Goal: Information Seeking & Learning: Learn about a topic

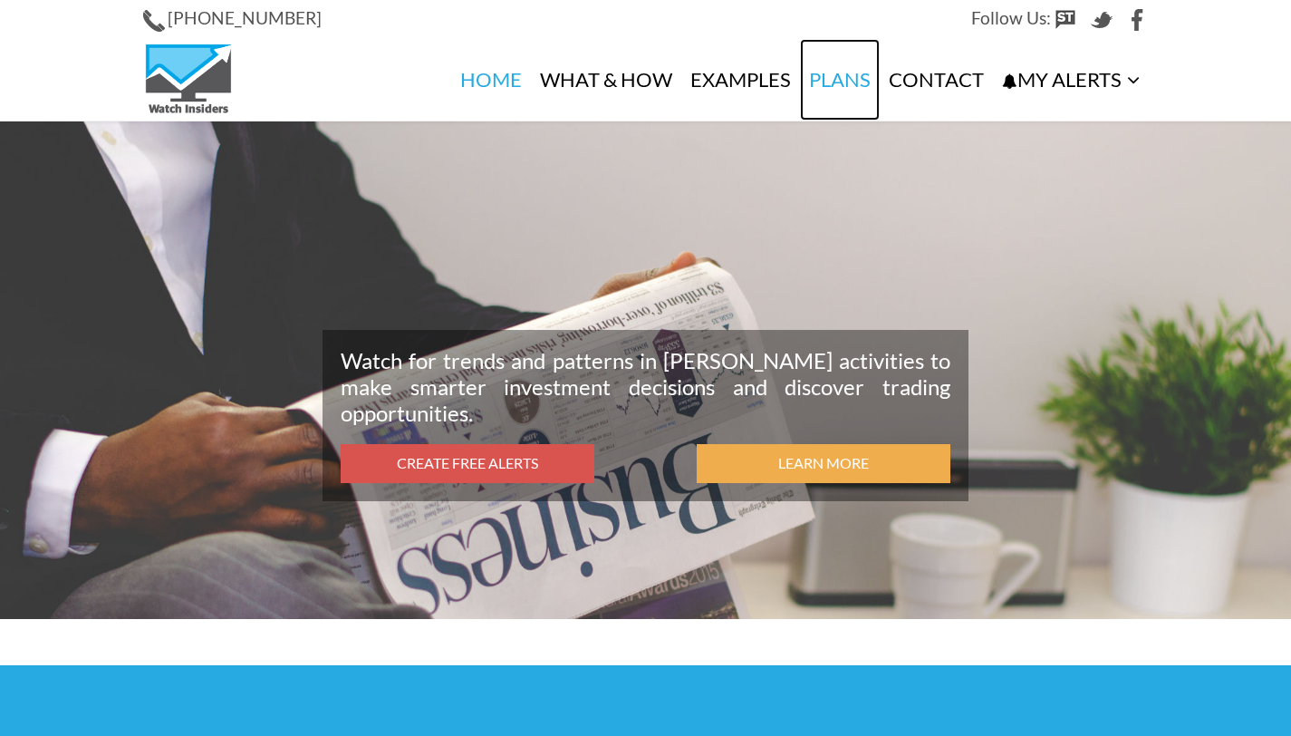
click at [848, 82] on link "Plans" at bounding box center [840, 80] width 80 height 82
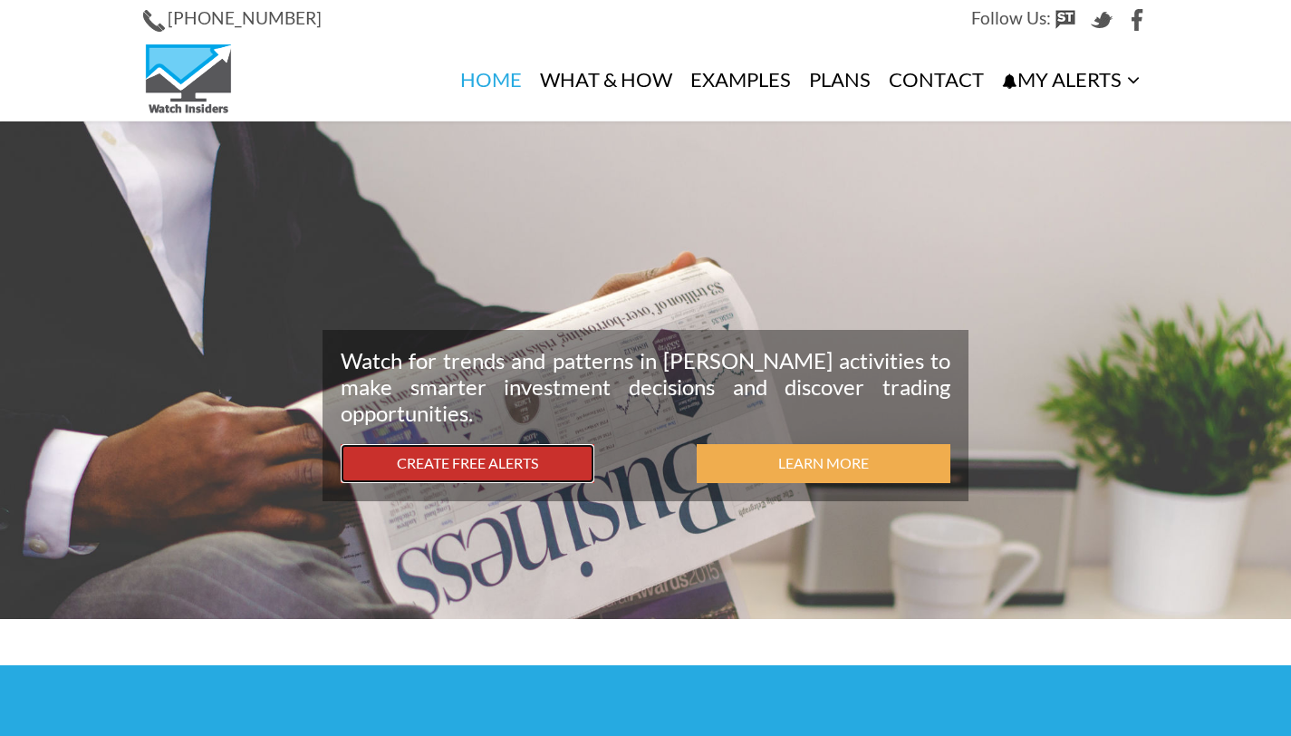
click at [496, 469] on link "Create Free Alerts" at bounding box center [468, 463] width 254 height 39
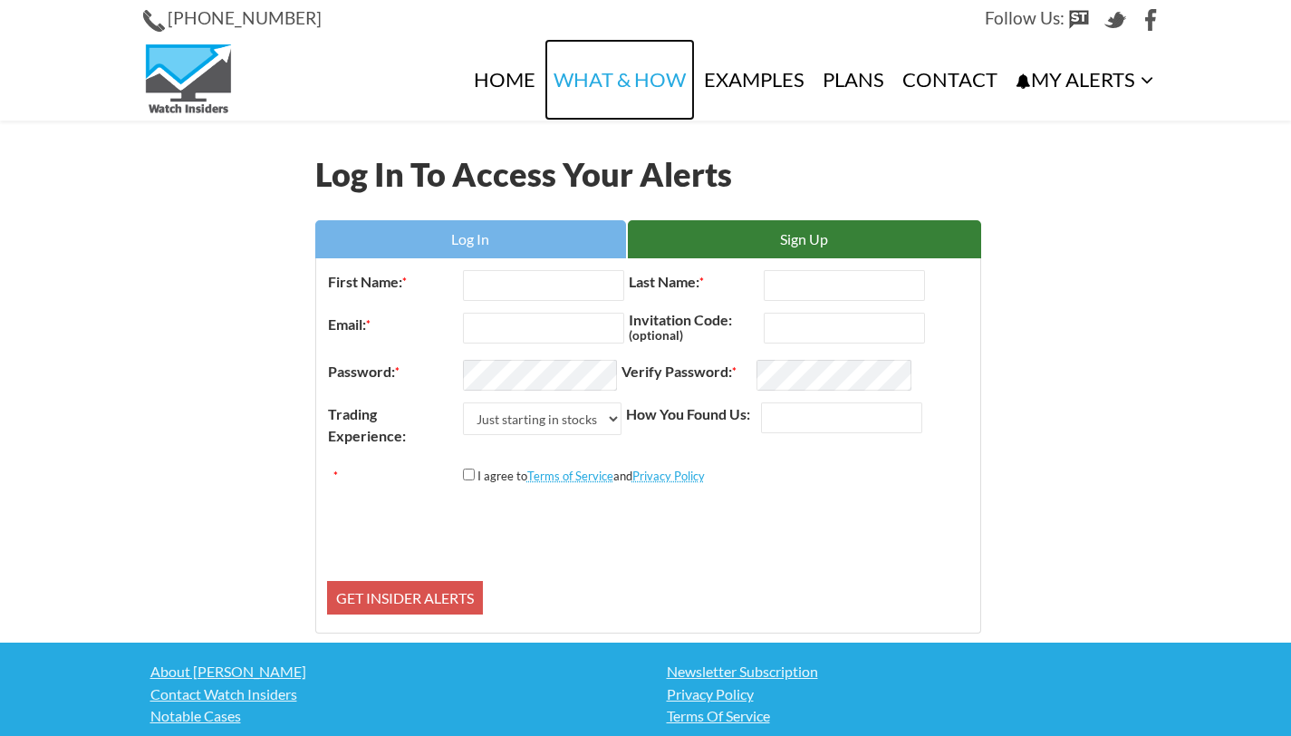
click at [616, 88] on link "What & How" at bounding box center [619, 80] width 150 height 82
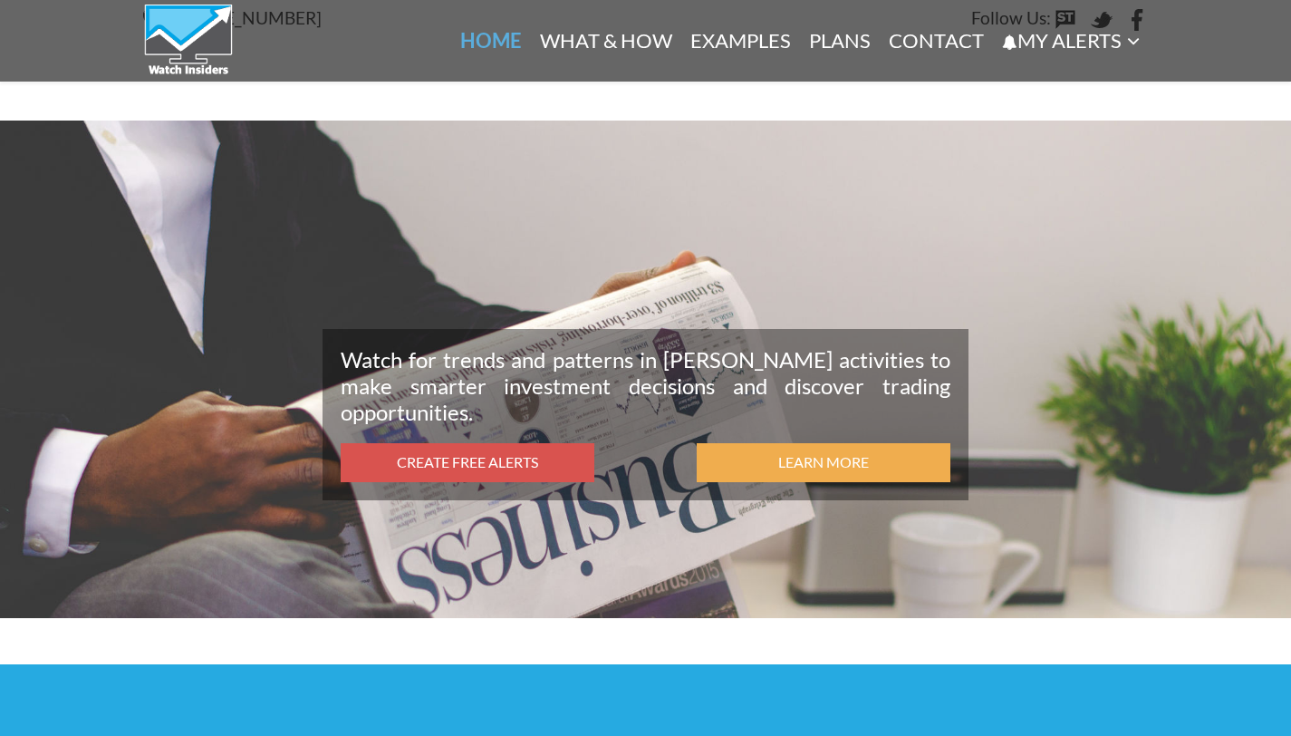
scroll to position [664, 0]
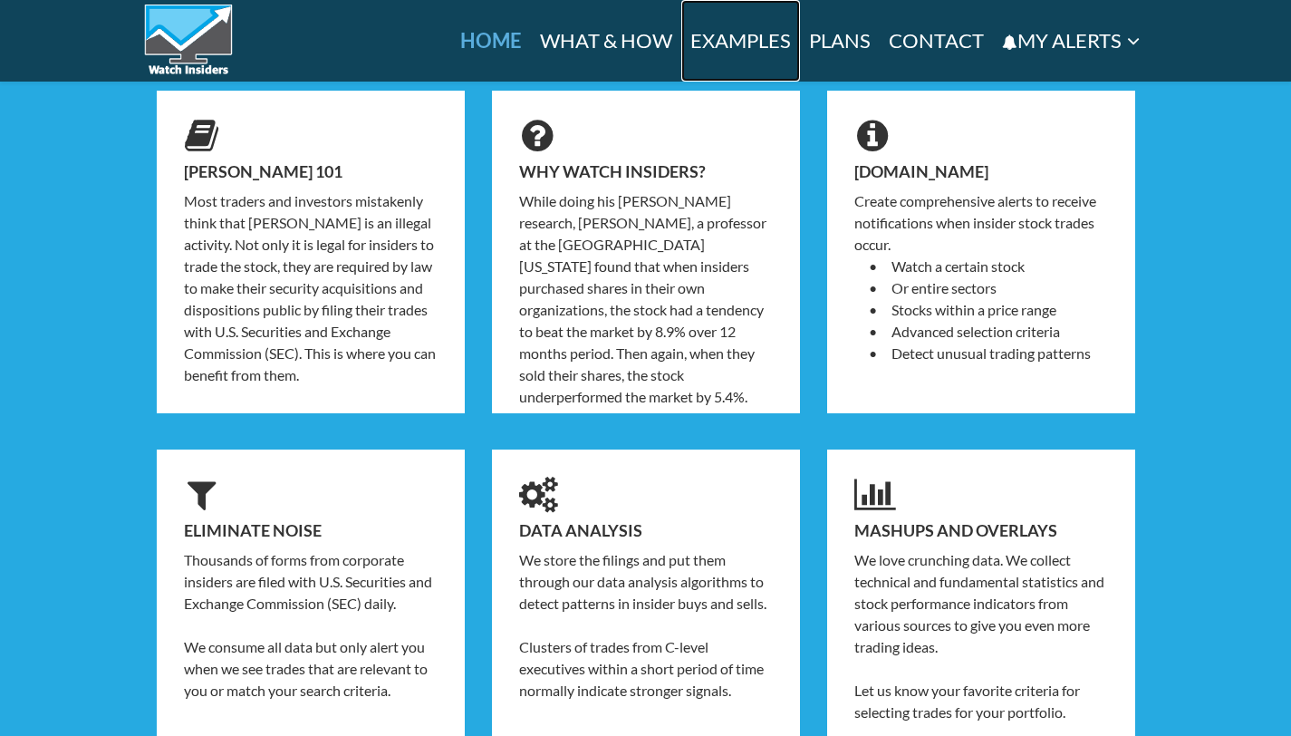
click at [715, 26] on link "Examples" at bounding box center [740, 41] width 119 height 82
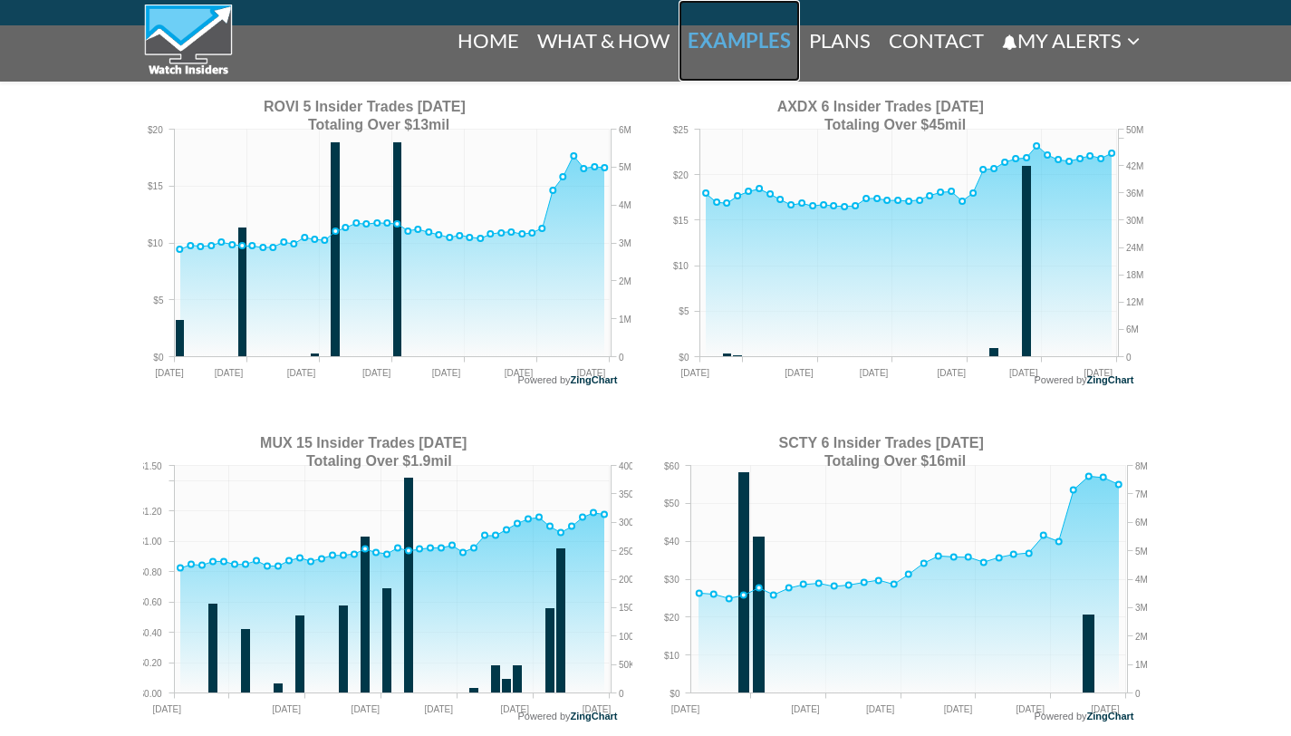
scroll to position [1502, 0]
click at [856, 47] on link "Plans" at bounding box center [840, 41] width 80 height 82
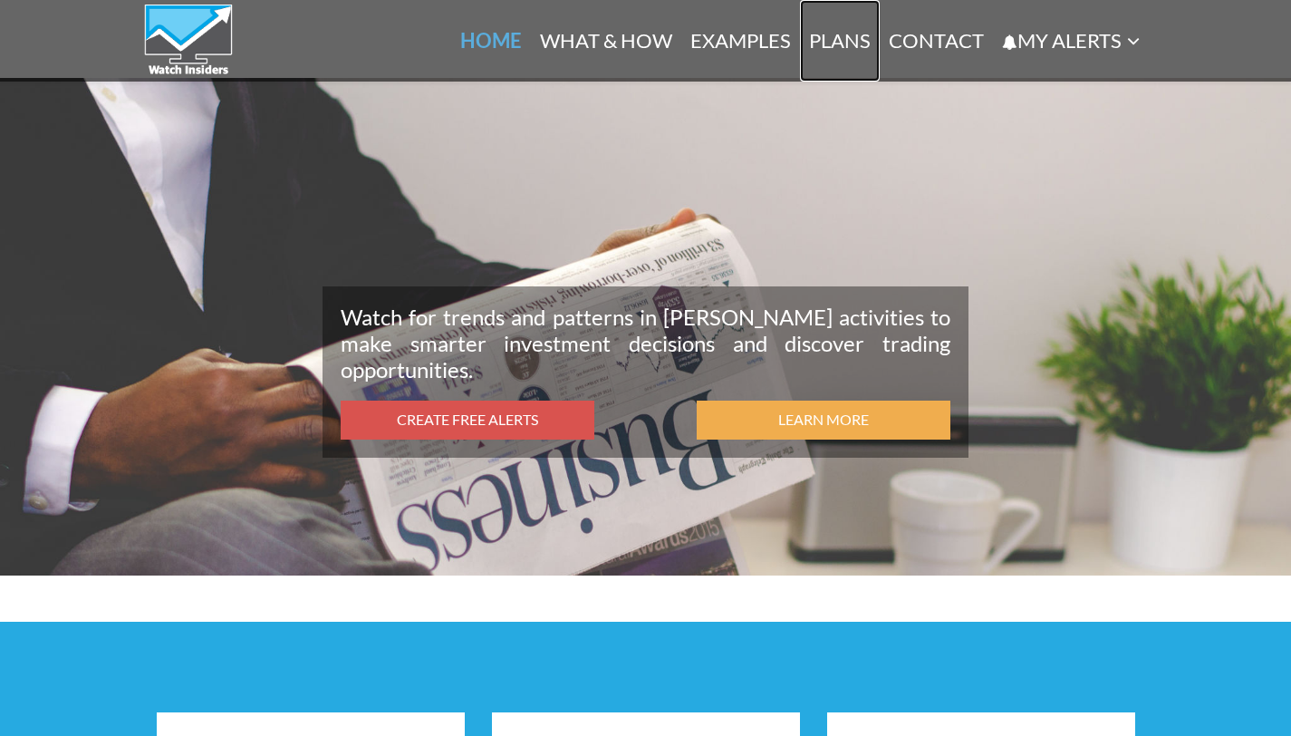
scroll to position [0, 0]
